Goal: Task Accomplishment & Management: Manage account settings

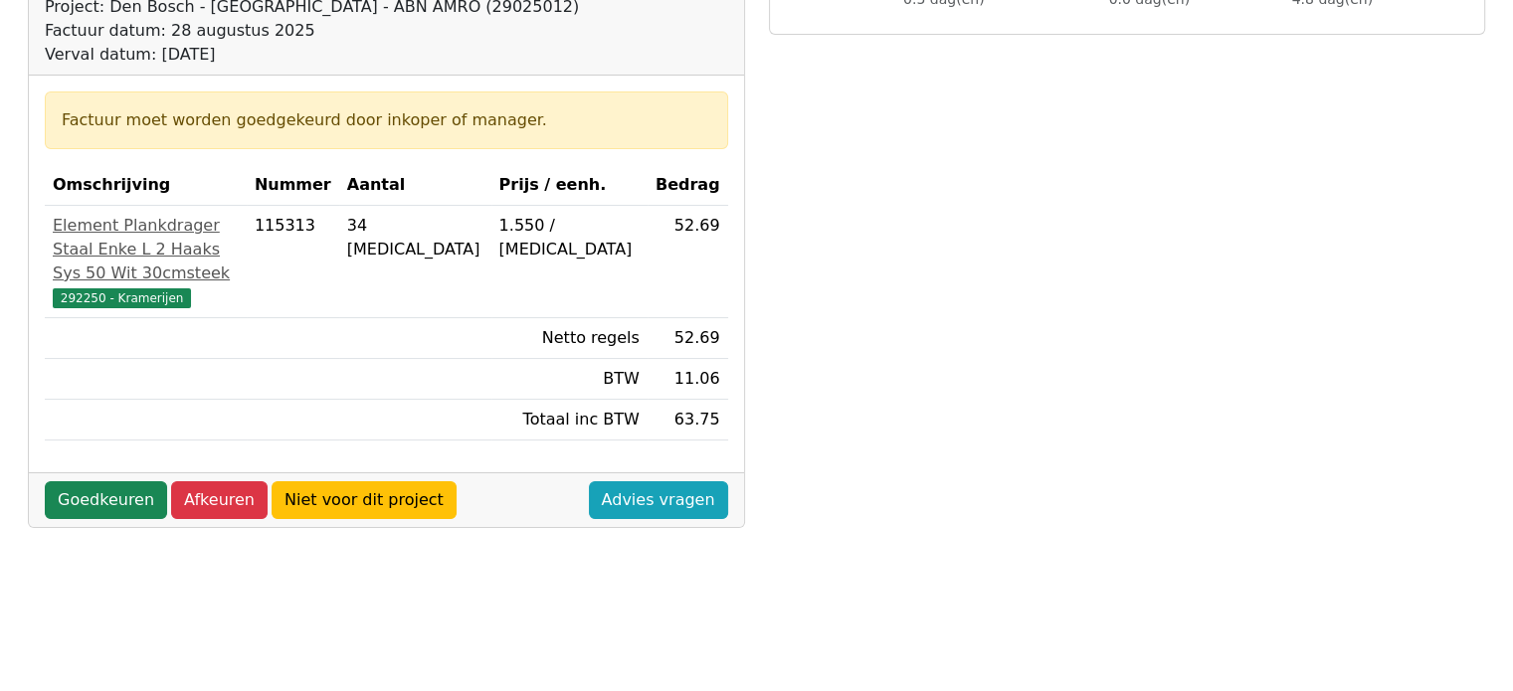
scroll to position [298, 0]
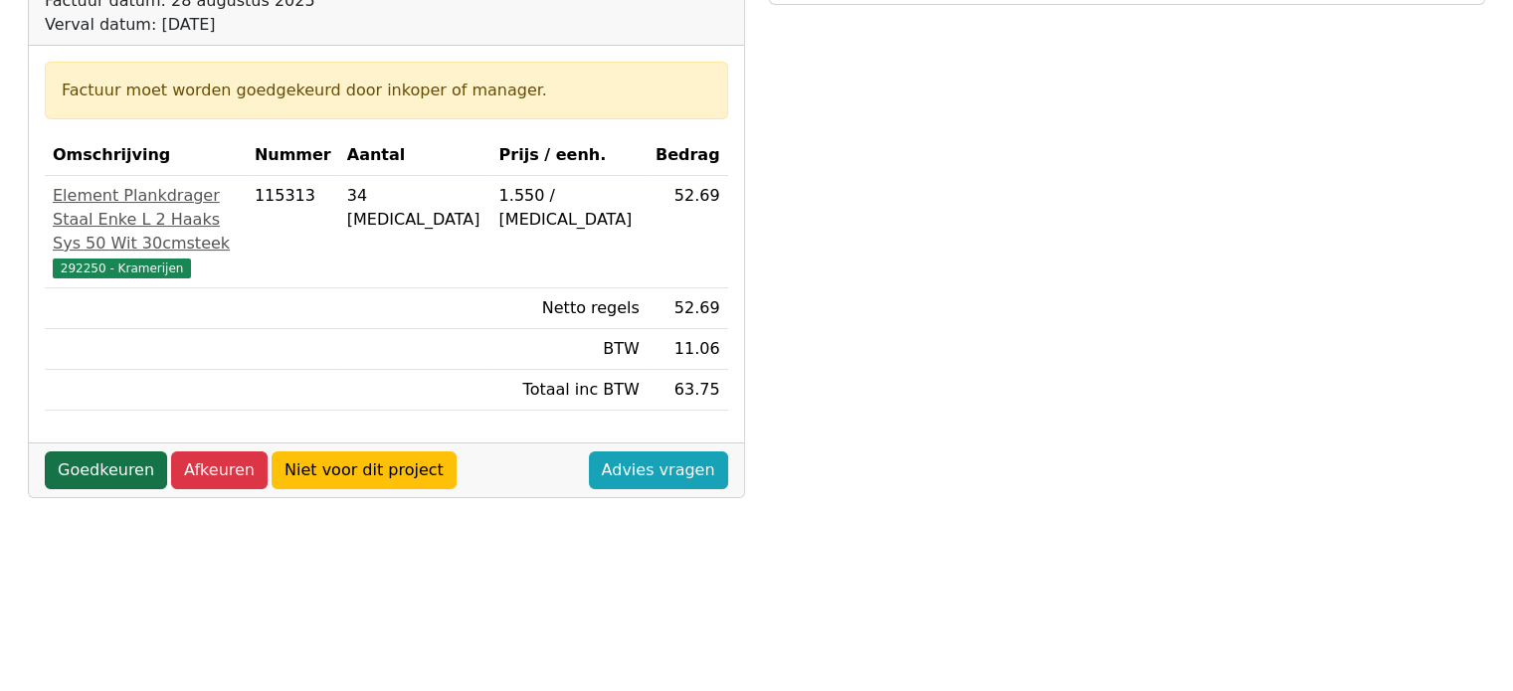
click at [116, 489] on link "Goedkeuren" at bounding box center [106, 471] width 122 height 38
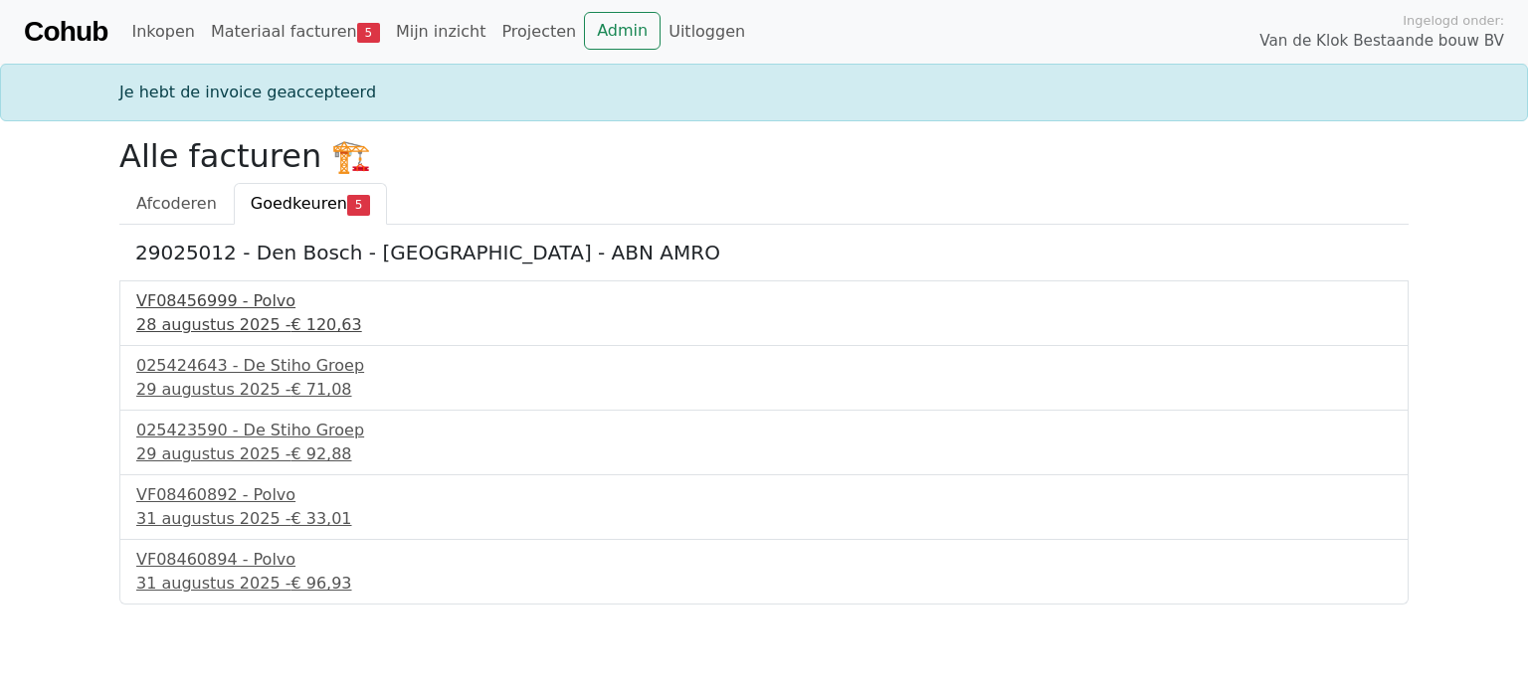
click at [188, 311] on div "VF08456999 - Polvo" at bounding box center [763, 301] width 1255 height 24
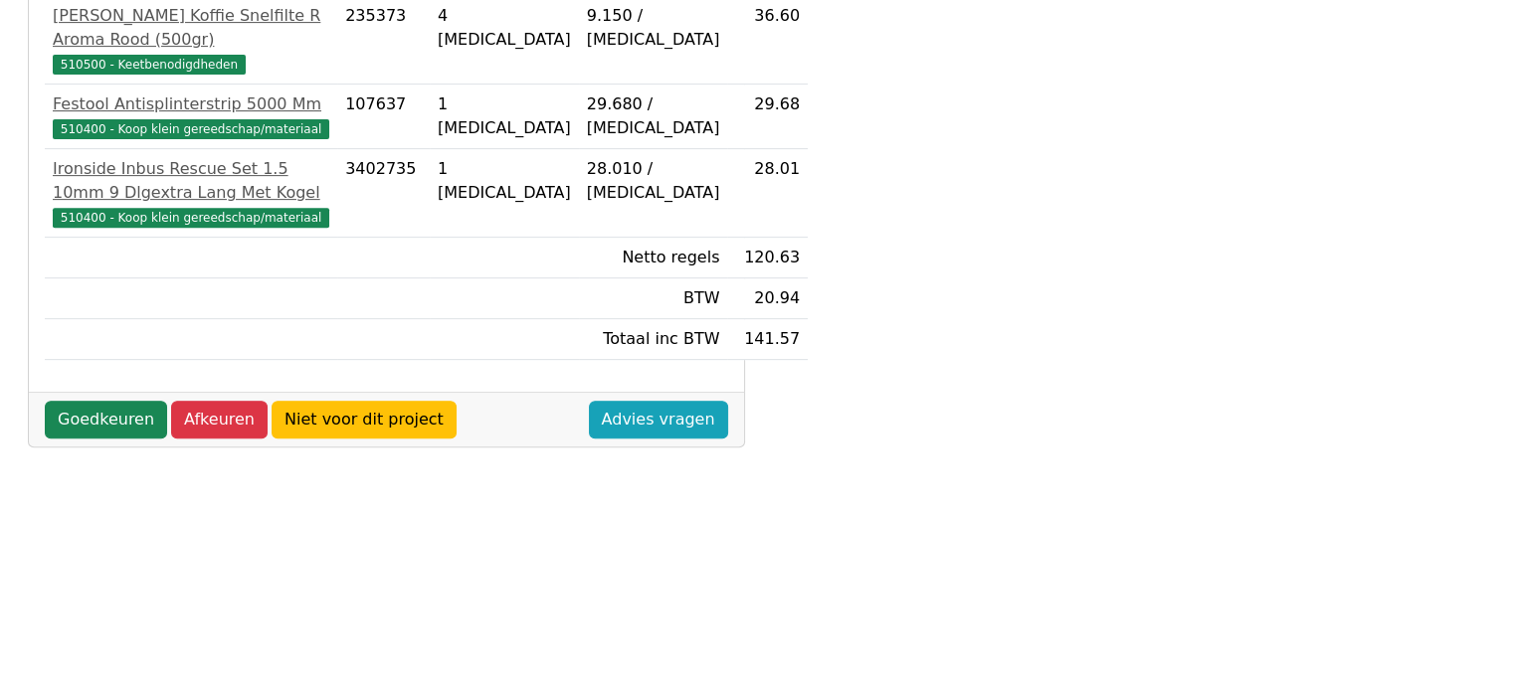
scroll to position [783, 0]
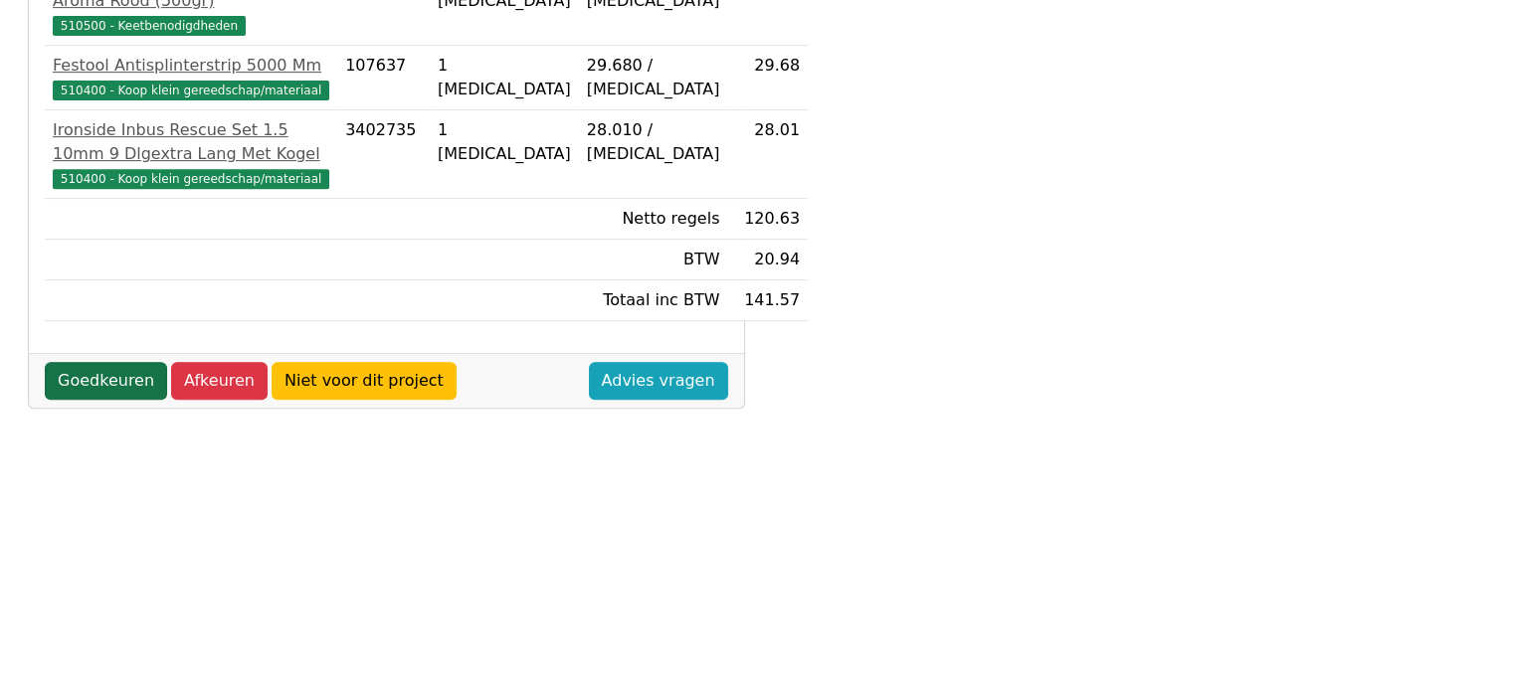
click at [114, 400] on link "Goedkeuren" at bounding box center [106, 381] width 122 height 38
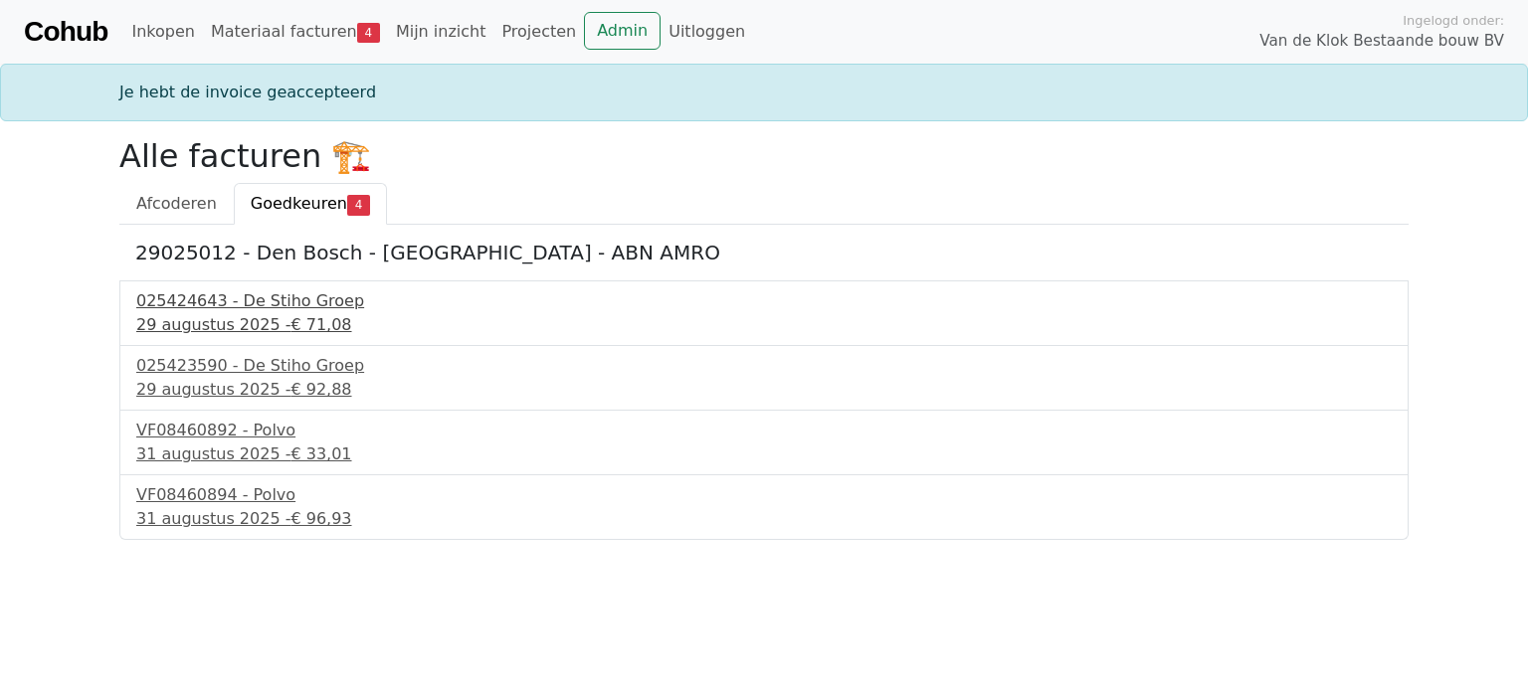
click at [251, 303] on div "025424643 - De Stiho Groep" at bounding box center [763, 301] width 1255 height 24
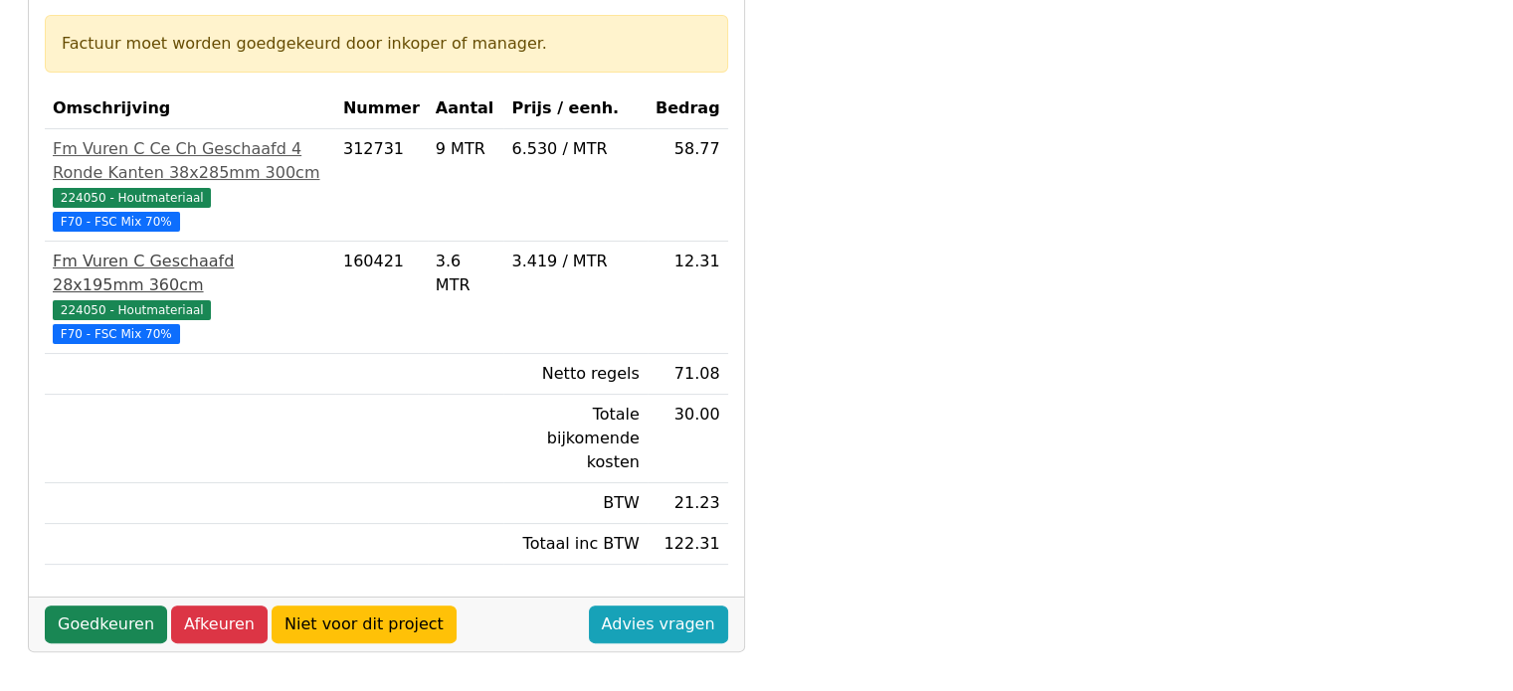
scroll to position [398, 0]
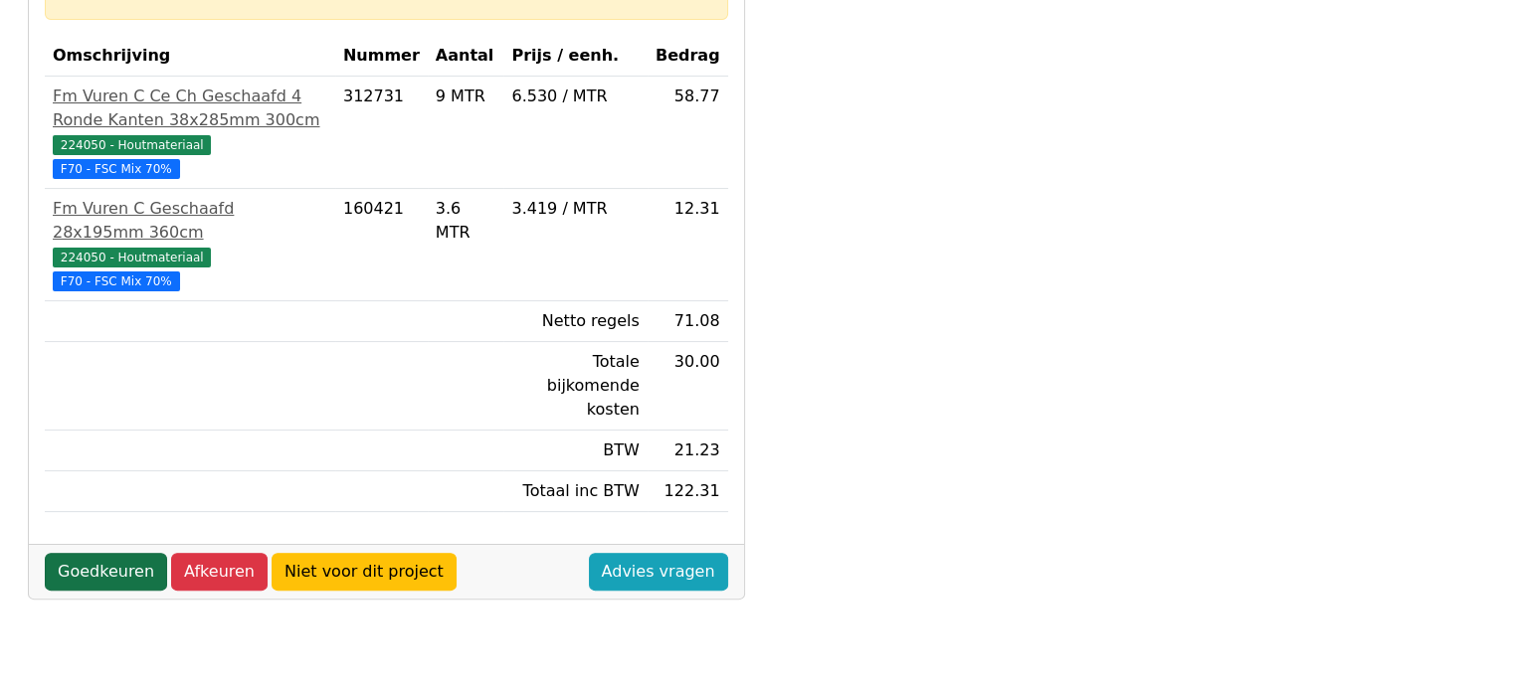
click at [96, 553] on link "Goedkeuren" at bounding box center [106, 572] width 122 height 38
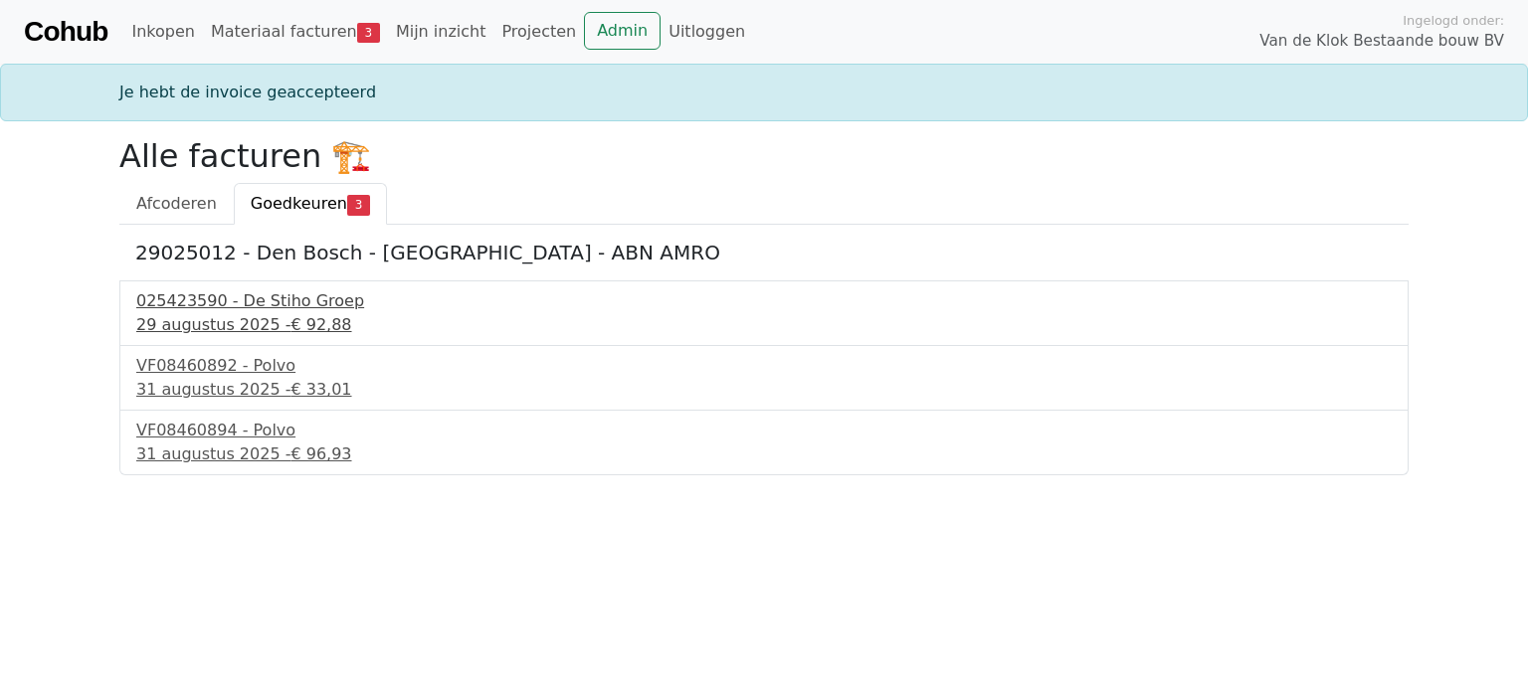
click at [255, 311] on div "025423590 - De Stiho Groep" at bounding box center [763, 301] width 1255 height 24
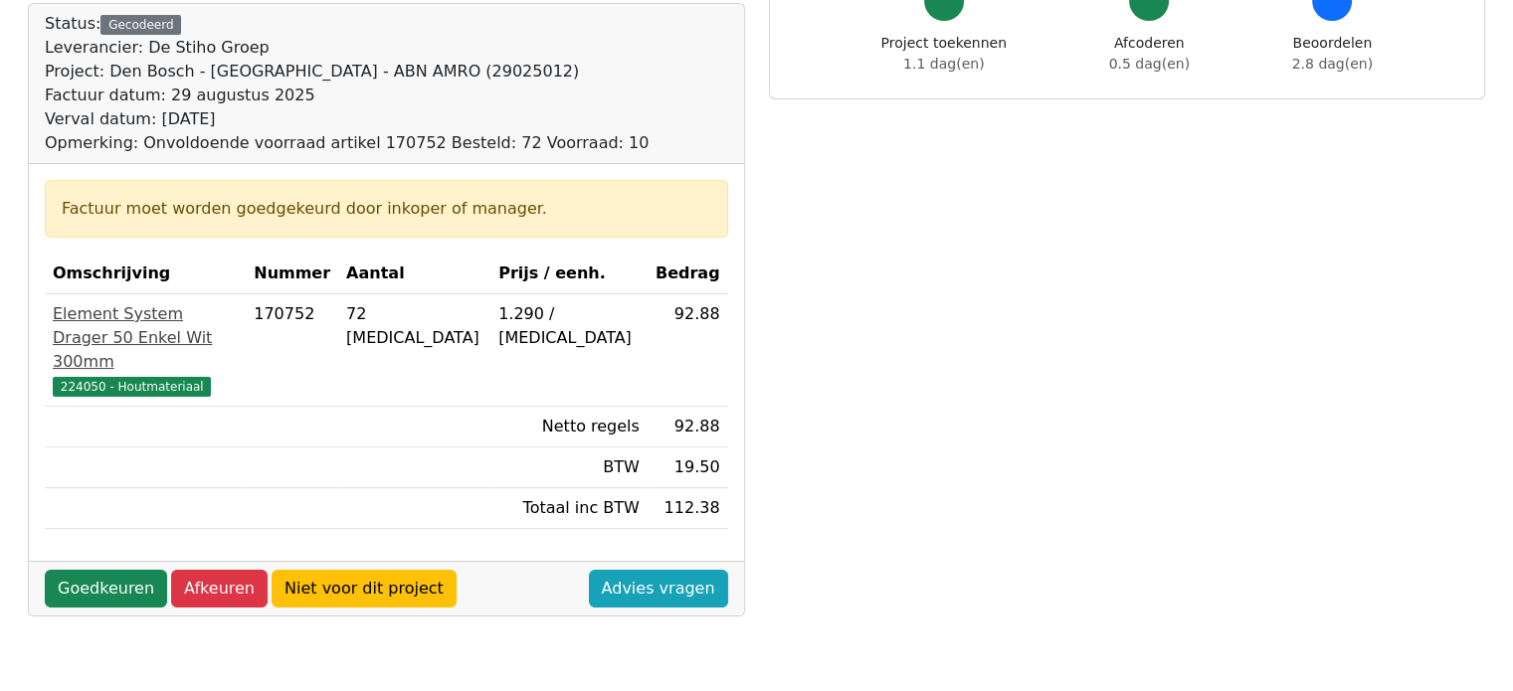
scroll to position [298, 0]
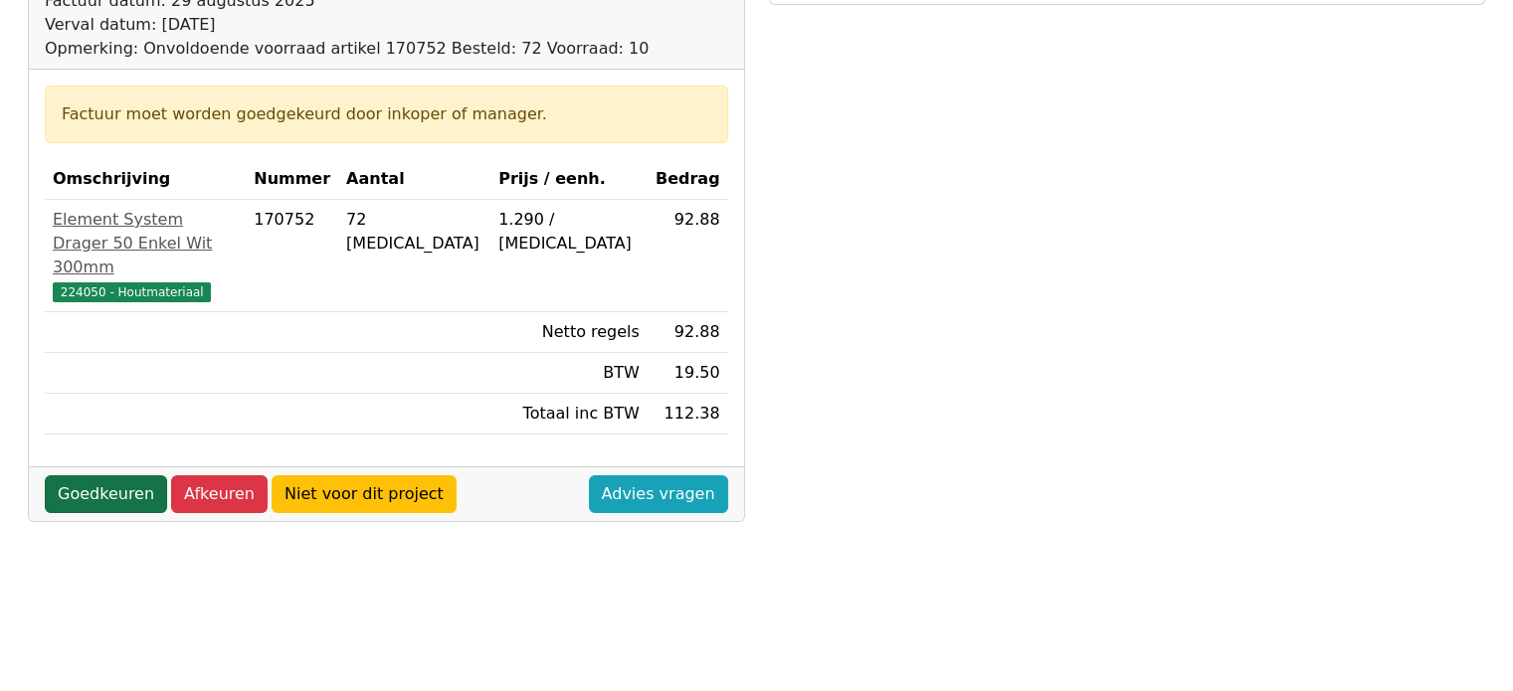
click at [118, 476] on link "Goedkeuren" at bounding box center [106, 495] width 122 height 38
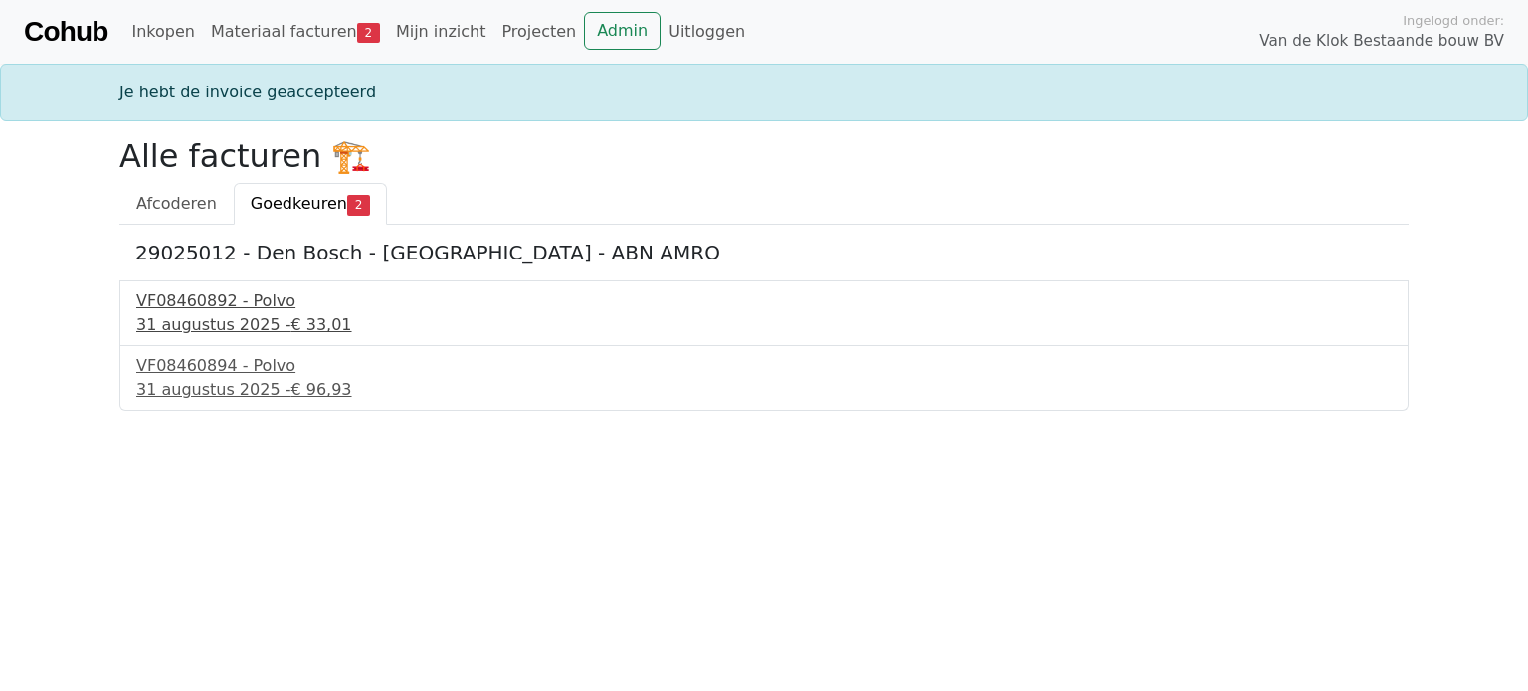
click at [231, 313] on div "31 augustus 2025 - € 33,01" at bounding box center [763, 325] width 1255 height 24
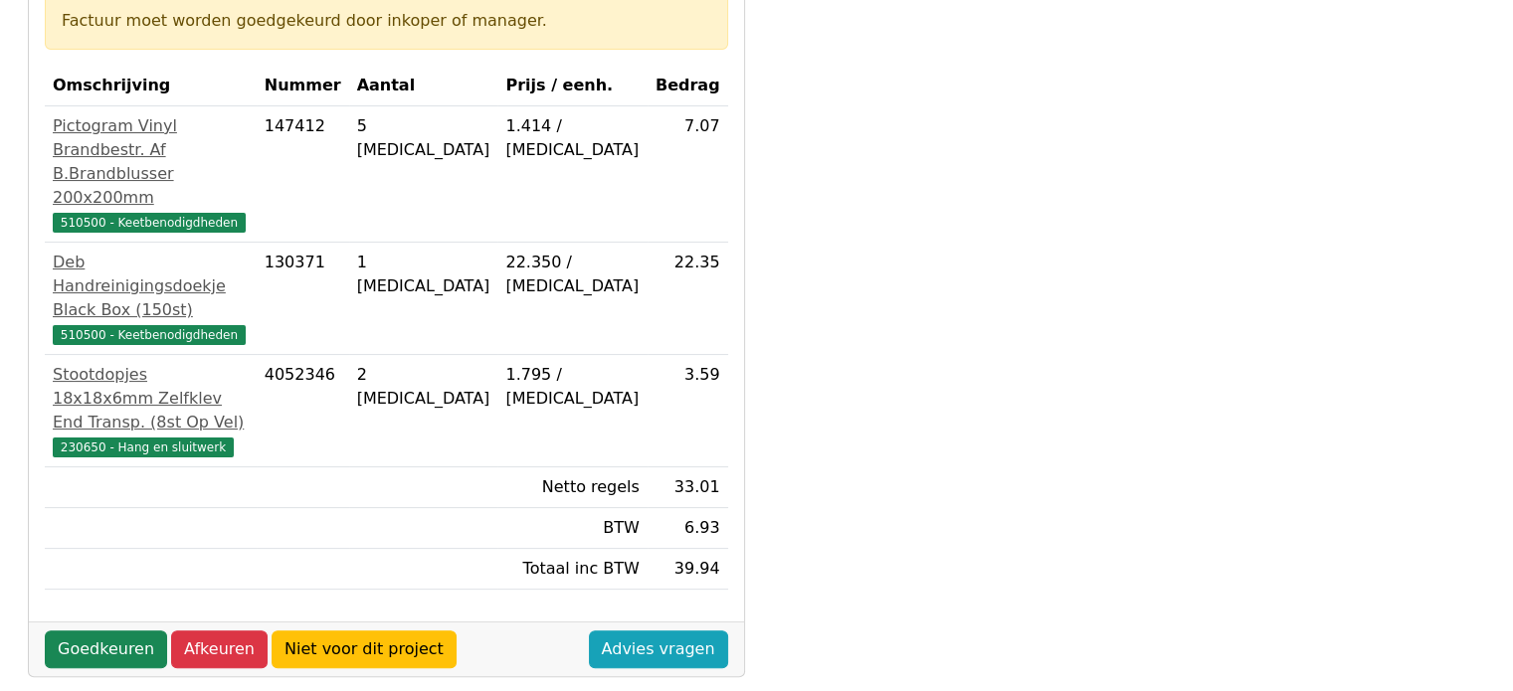
scroll to position [398, 0]
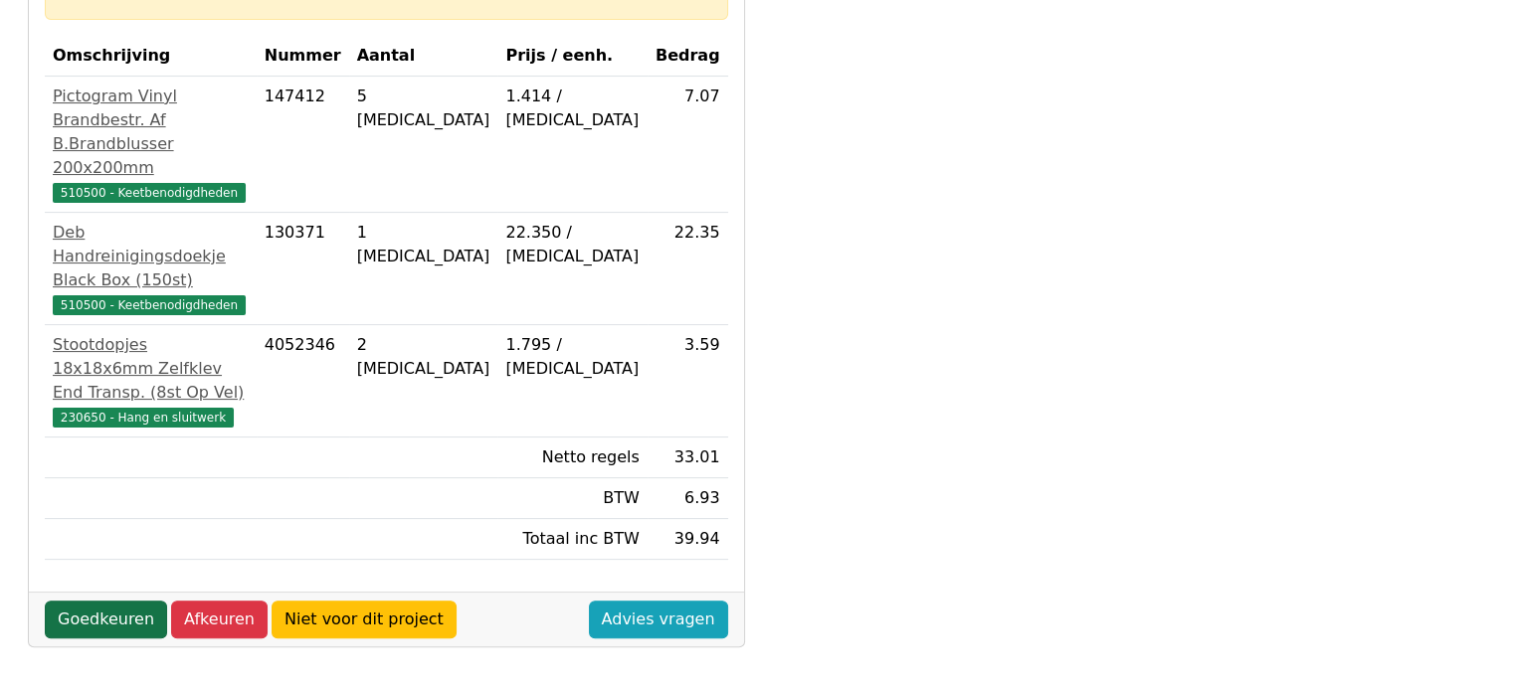
click at [104, 601] on link "Goedkeuren" at bounding box center [106, 620] width 122 height 38
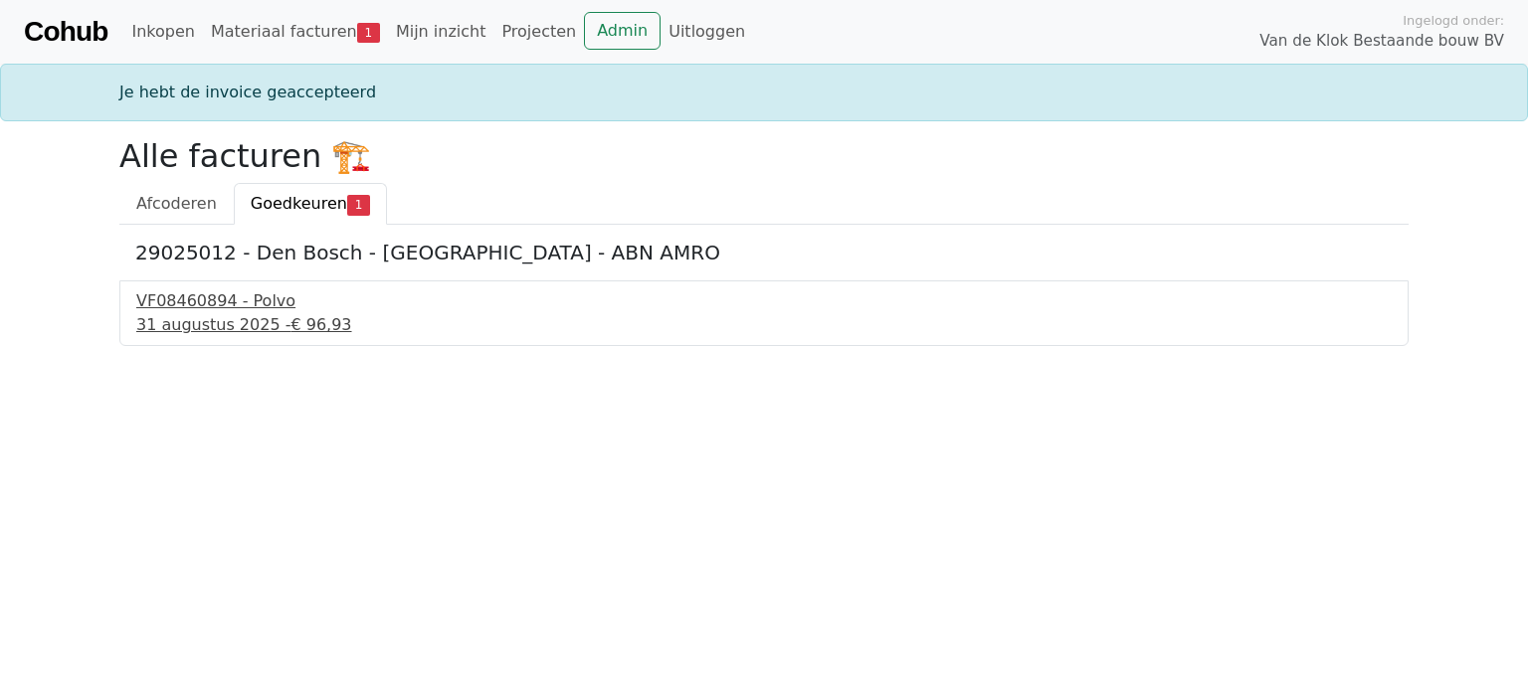
click at [231, 301] on div "VF08460894 - Polvo" at bounding box center [763, 301] width 1255 height 24
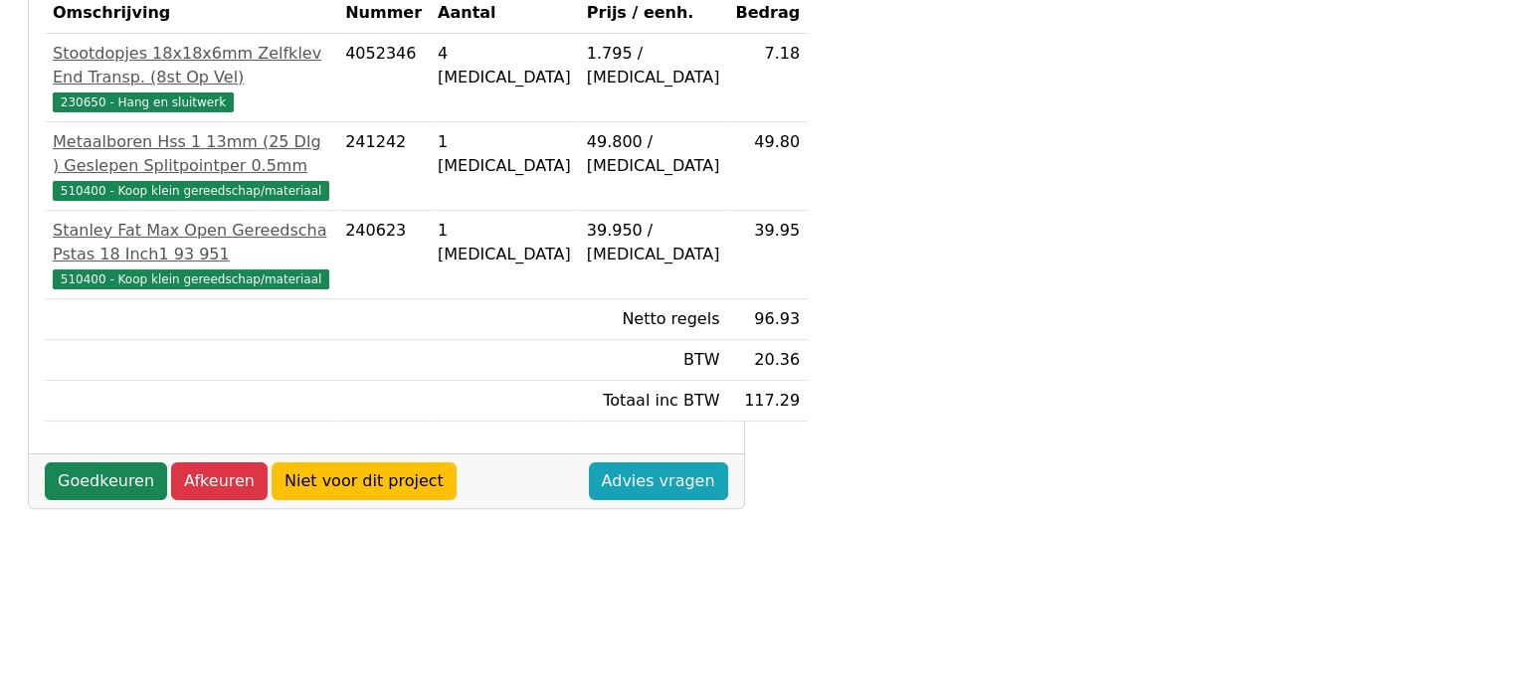
scroll to position [497, 0]
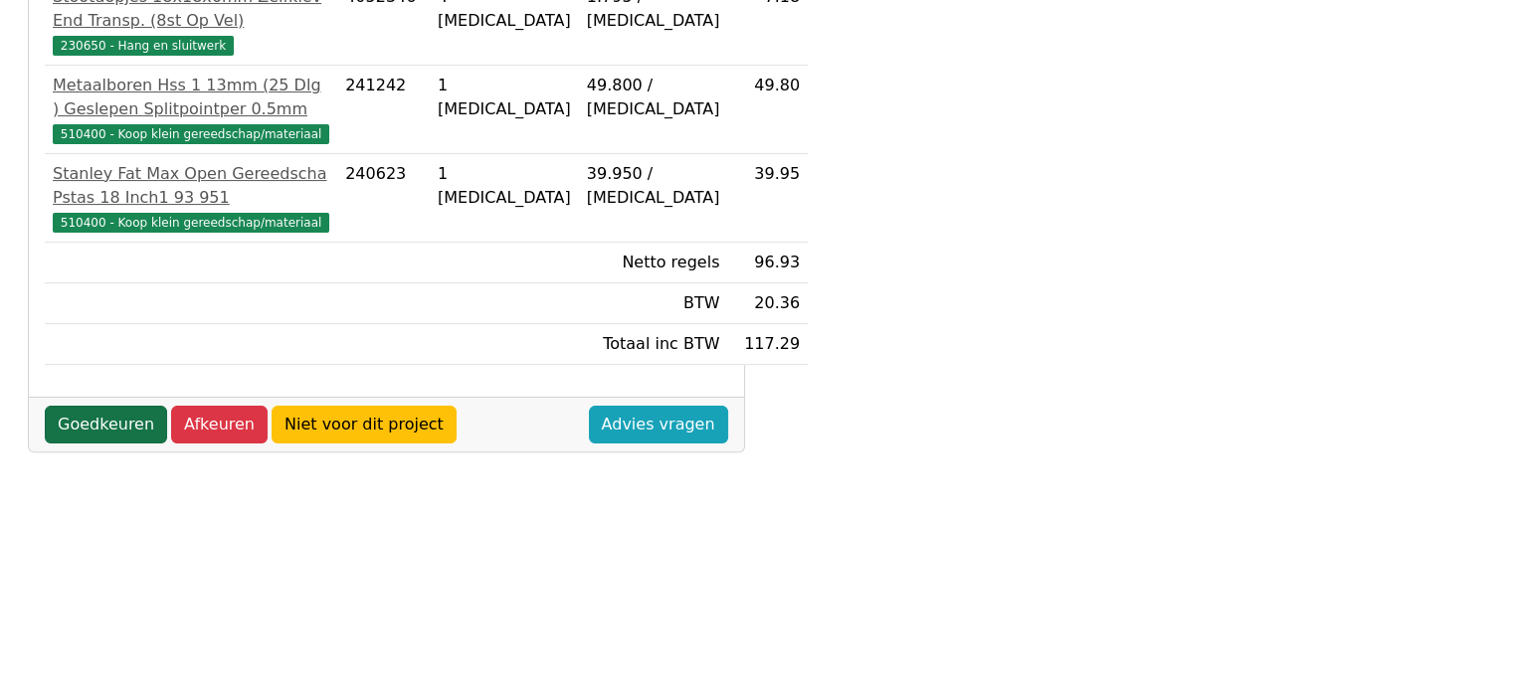
click at [96, 444] on link "Goedkeuren" at bounding box center [106, 425] width 122 height 38
